Goal: Task Accomplishment & Management: Complete application form

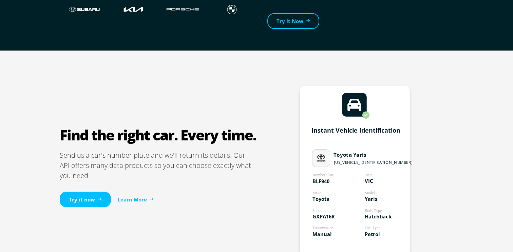
scroll to position [329, 0]
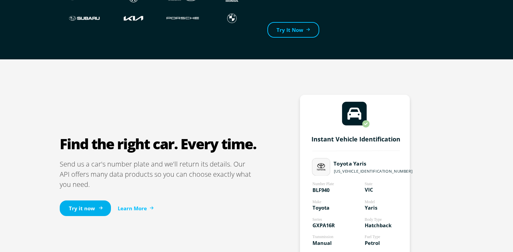
click at [92, 206] on link "Try it now" at bounding box center [85, 209] width 51 height 16
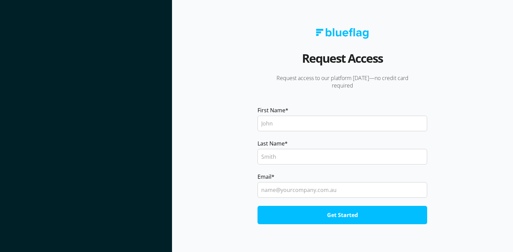
click at [283, 124] on input "First Name *" at bounding box center [343, 124] width 170 height 16
type input "Aasrith"
click at [281, 157] on input "Last Name *" at bounding box center [343, 157] width 170 height 16
type input "Dondapati"
click at [286, 188] on input "Email *" at bounding box center [343, 190] width 170 height 16
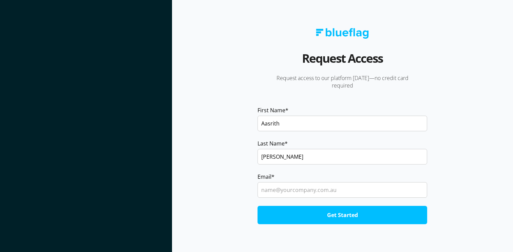
type input "aasrith.au@gmail.com"
click at [296, 217] on input "Get Started" at bounding box center [343, 215] width 170 height 18
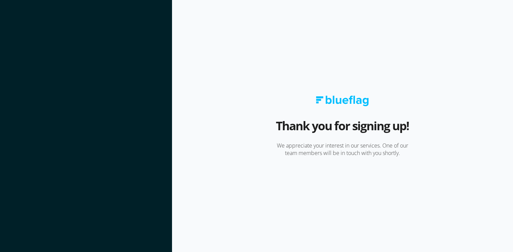
click at [335, 100] on img at bounding box center [342, 101] width 53 height 11
